Goal: Transaction & Acquisition: Purchase product/service

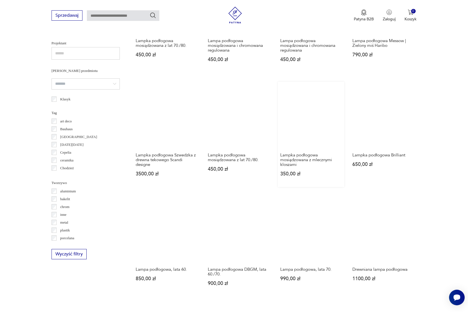
scroll to position [417, 0]
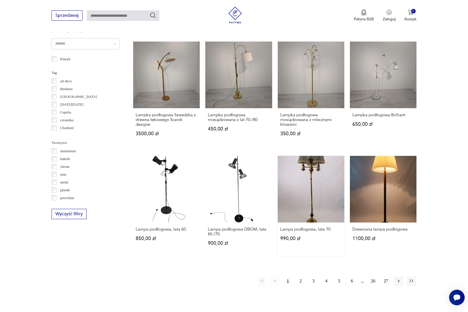
click at [313, 174] on link "Lampa podłogowa, lata 70. 990,00 zł" at bounding box center [311, 206] width 67 height 101
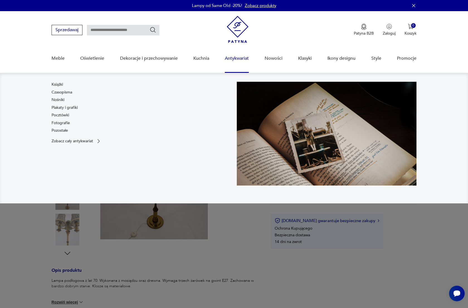
click at [237, 58] on link "Antykwariat" at bounding box center [237, 58] width 24 height 21
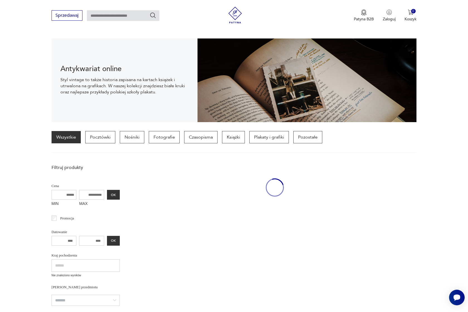
scroll to position [55, 0]
